Goal: Transaction & Acquisition: Purchase product/service

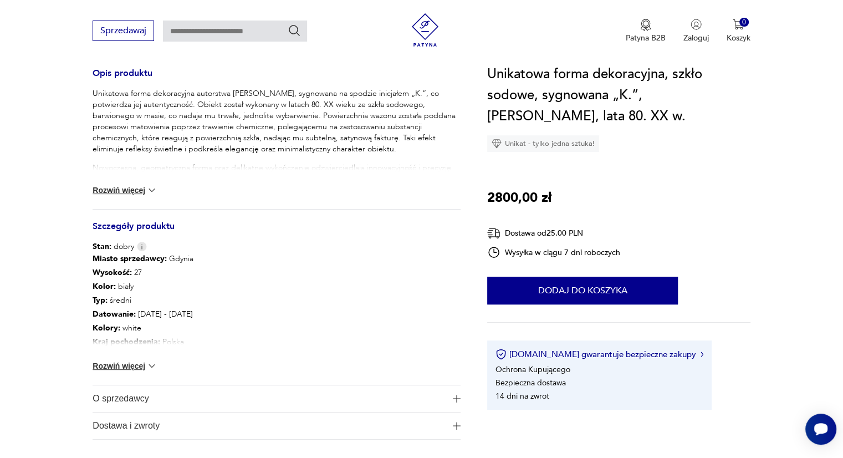
scroll to position [499, 0]
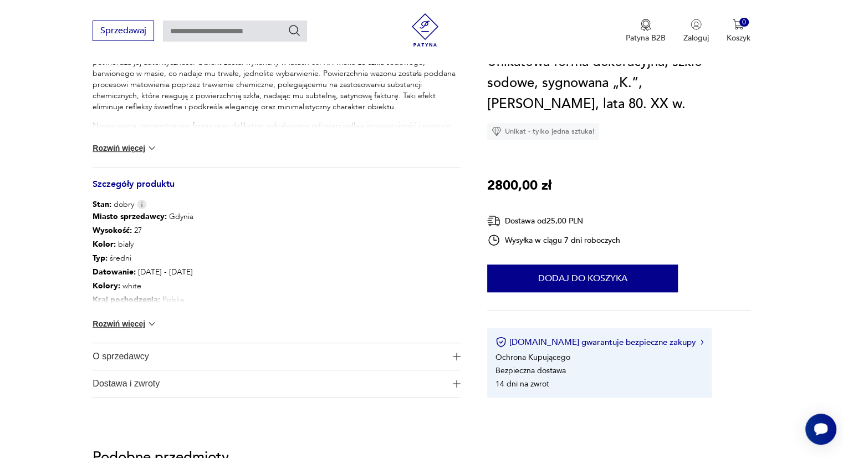
click at [131, 322] on button "Rozwiń więcej" at bounding box center [125, 323] width 64 height 11
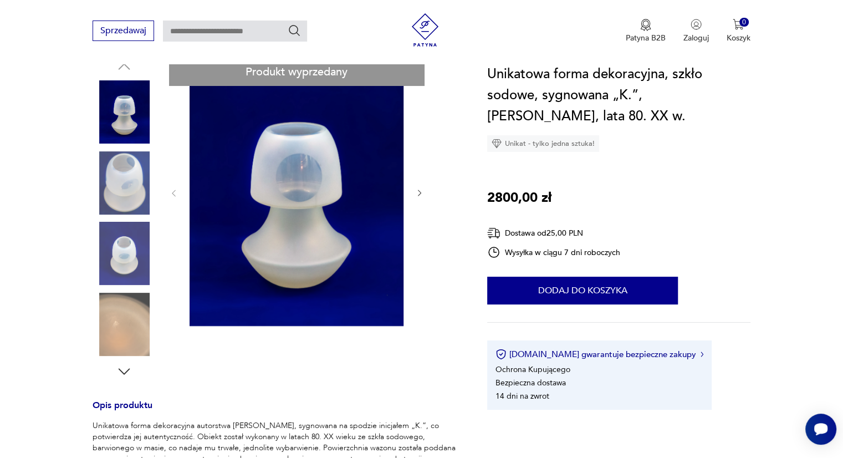
scroll to position [111, 0]
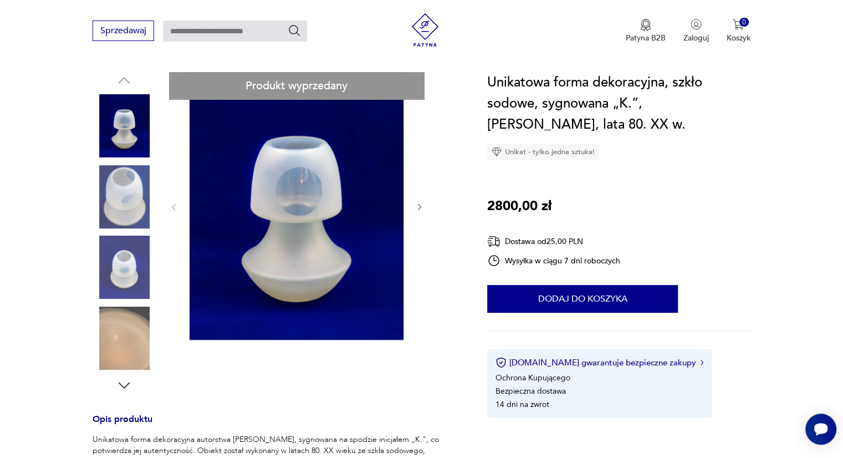
click at [353, 232] on img at bounding box center [297, 206] width 214 height 268
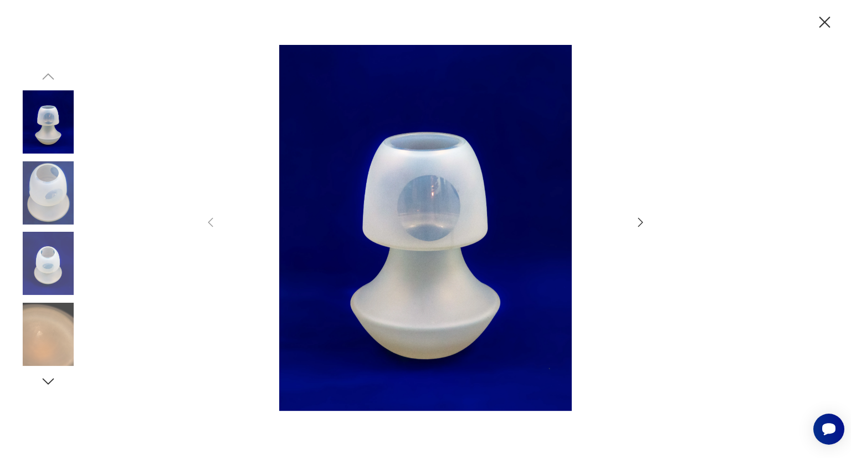
click at [638, 217] on icon "button" at bounding box center [640, 222] width 13 height 13
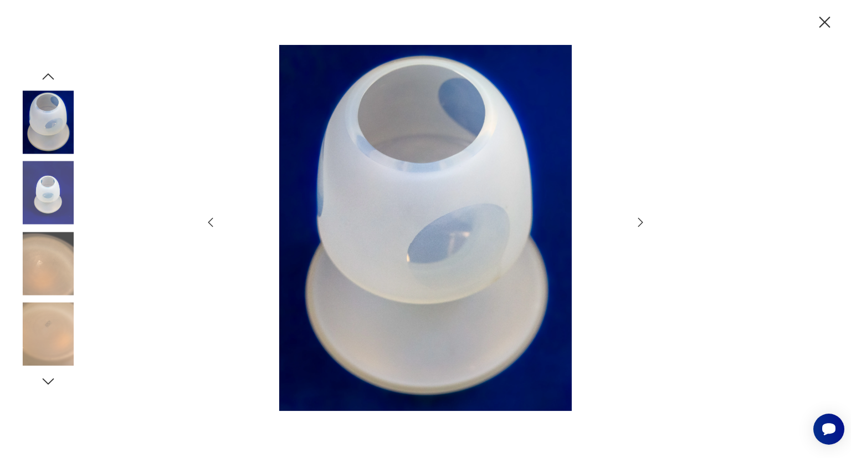
click at [640, 222] on icon "button" at bounding box center [640, 222] width 13 height 13
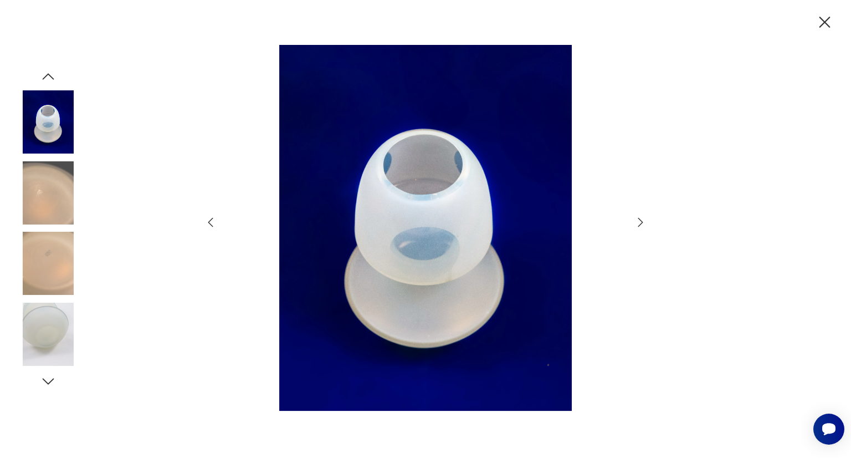
click at [640, 222] on icon "button" at bounding box center [640, 222] width 13 height 13
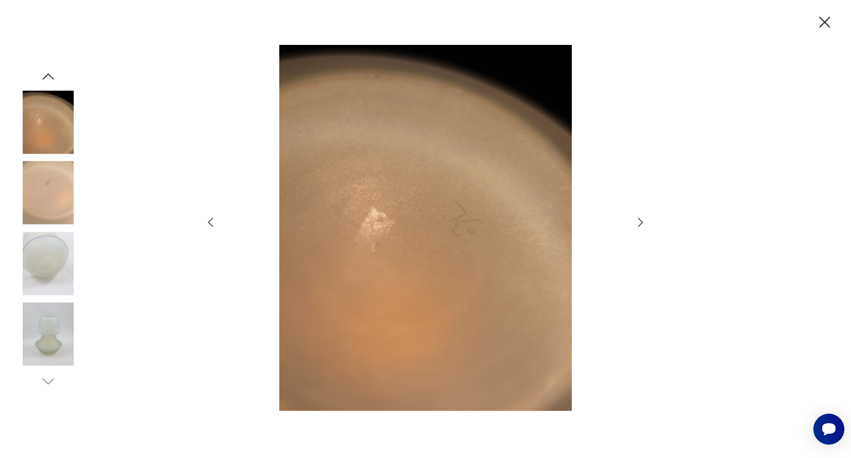
click at [640, 222] on icon "button" at bounding box center [640, 222] width 13 height 13
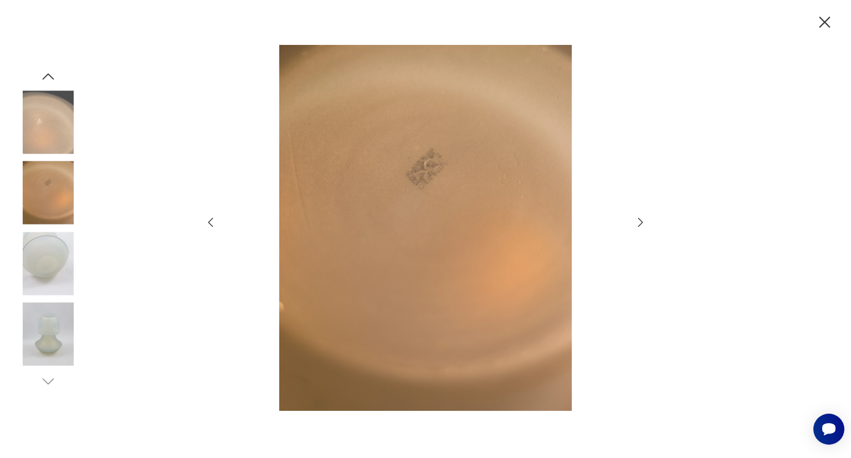
click at [641, 219] on icon "button" at bounding box center [640, 222] width 13 height 13
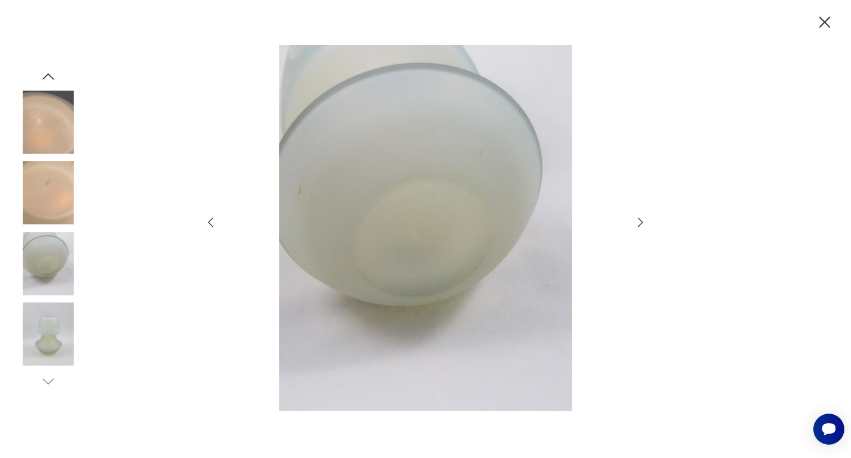
click at [641, 219] on icon "button" at bounding box center [640, 222] width 13 height 13
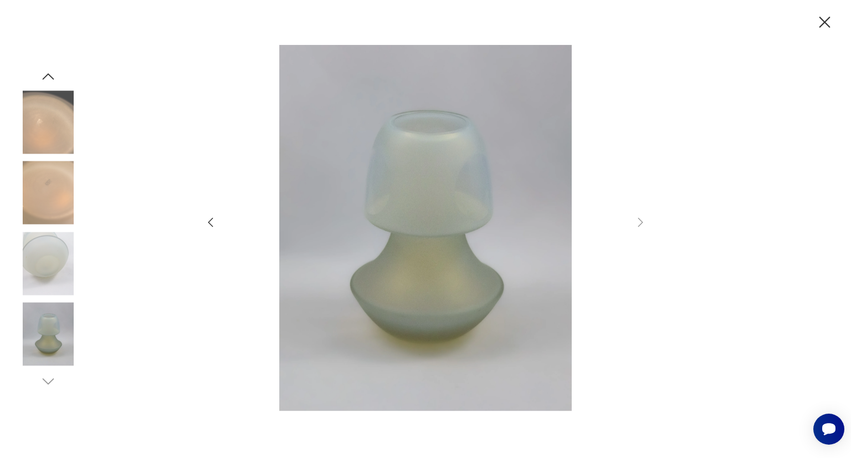
click at [824, 22] on icon "button" at bounding box center [825, 22] width 11 height 11
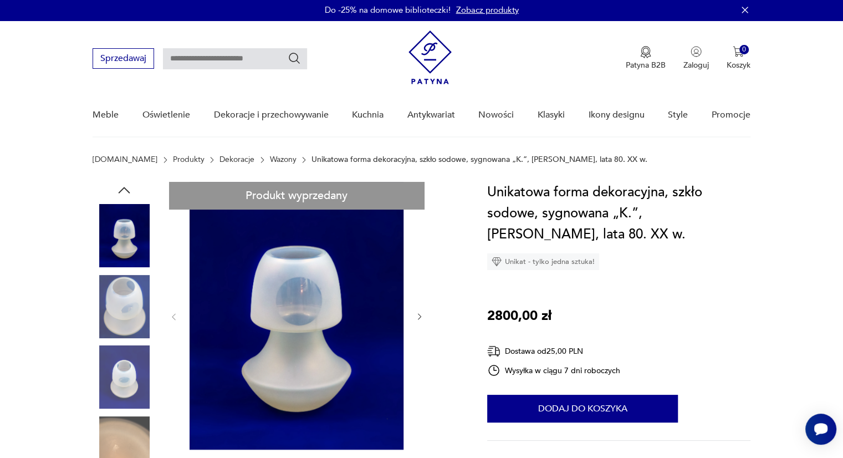
scroll to position [0, 0]
